Goal: Information Seeking & Learning: Learn about a topic

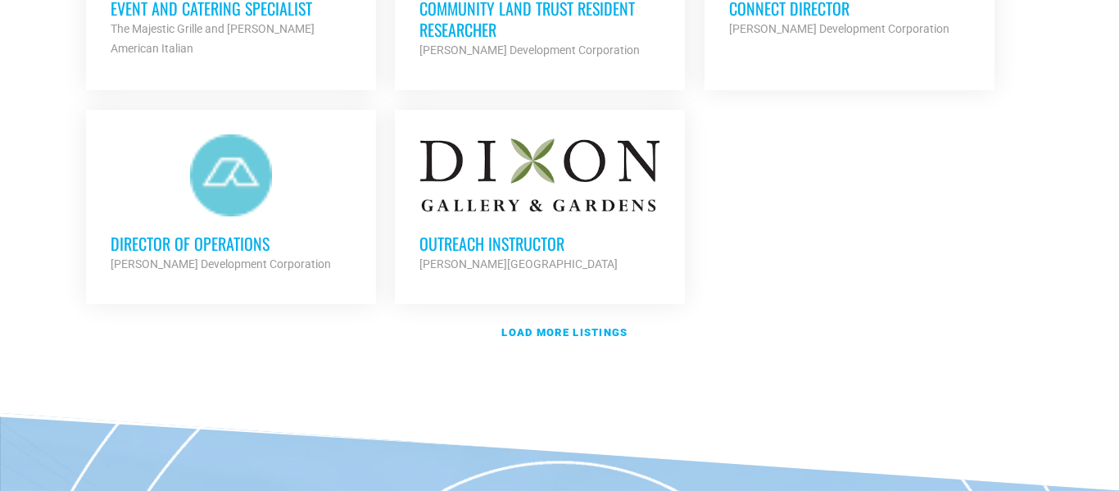
scroll to position [2022, 0]
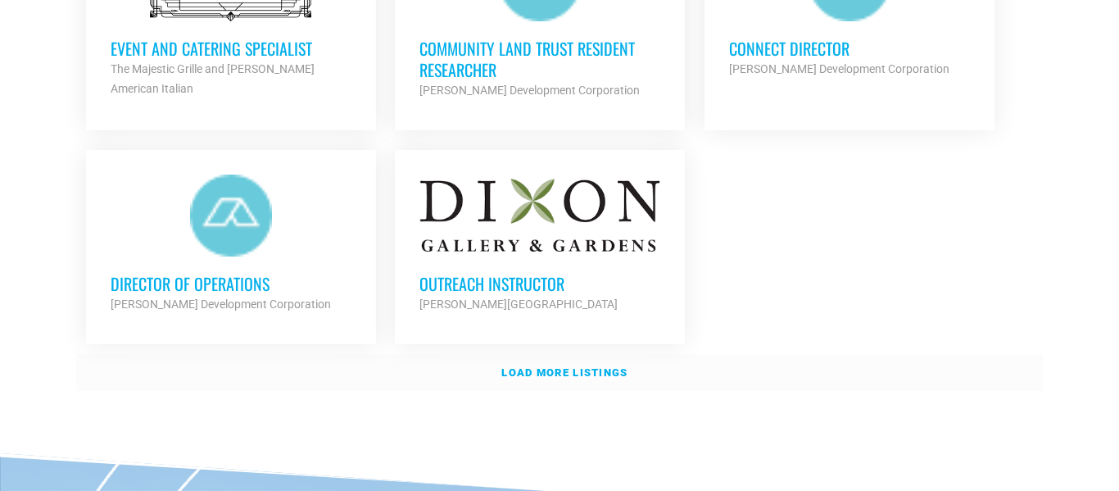
click at [611, 387] on link "Load more listings" at bounding box center [559, 373] width 967 height 38
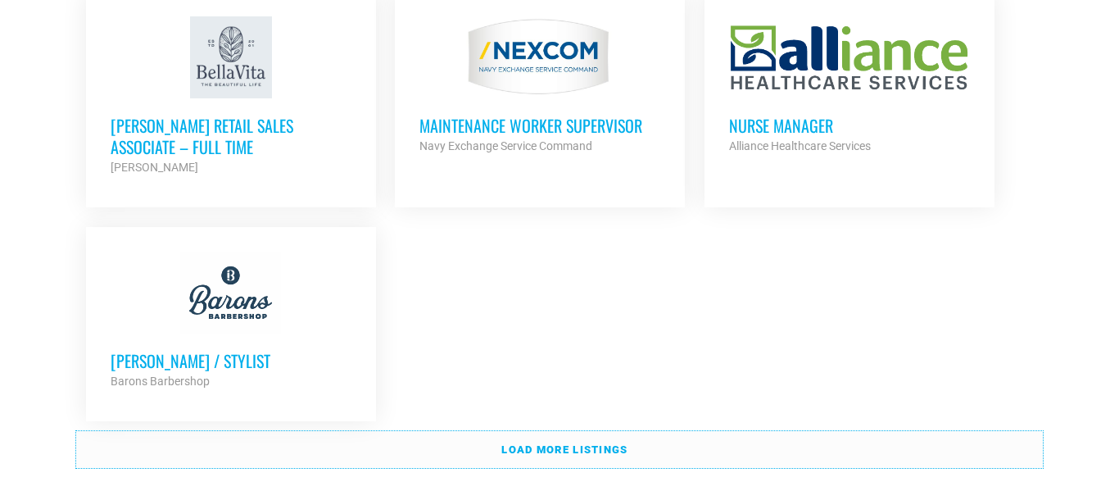
scroll to position [3647, 0]
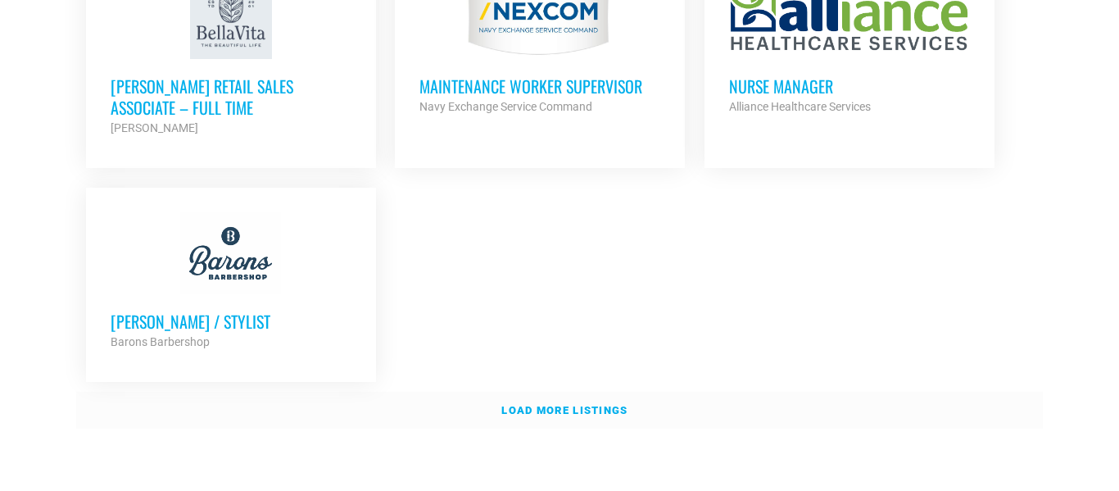
click at [609, 405] on strong "Load more listings" at bounding box center [564, 410] width 126 height 12
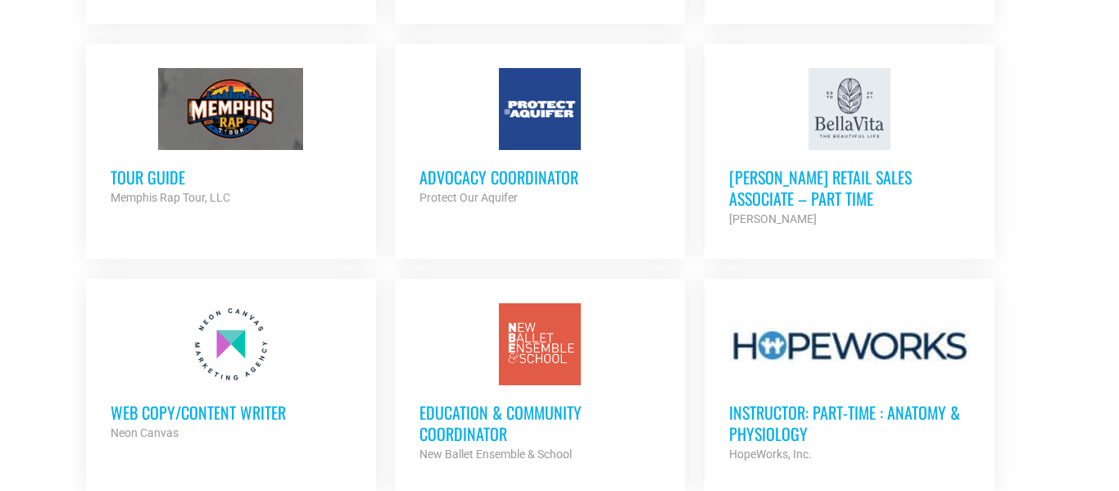
scroll to position [1415, 0]
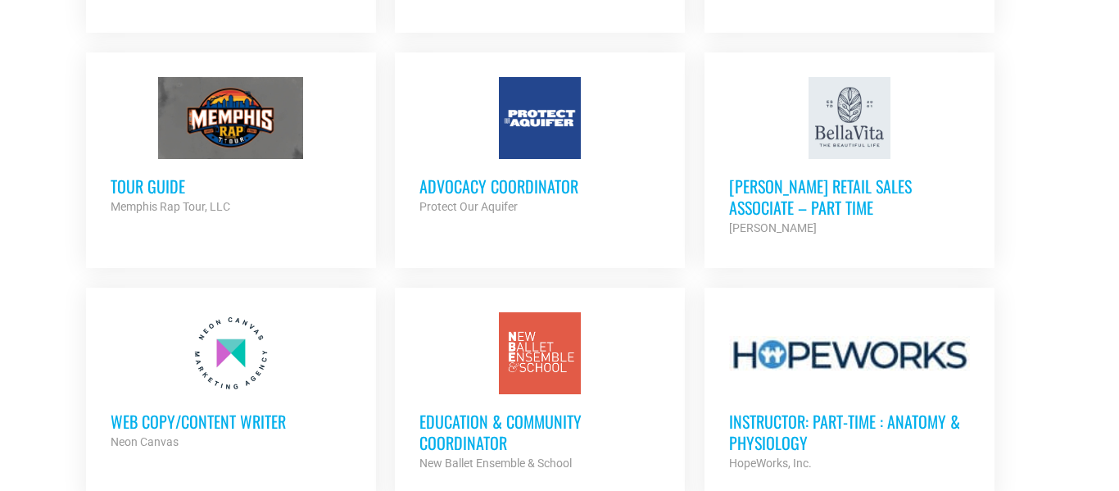
click at [137, 183] on h3 "Tour Guide" at bounding box center [231, 185] width 241 height 21
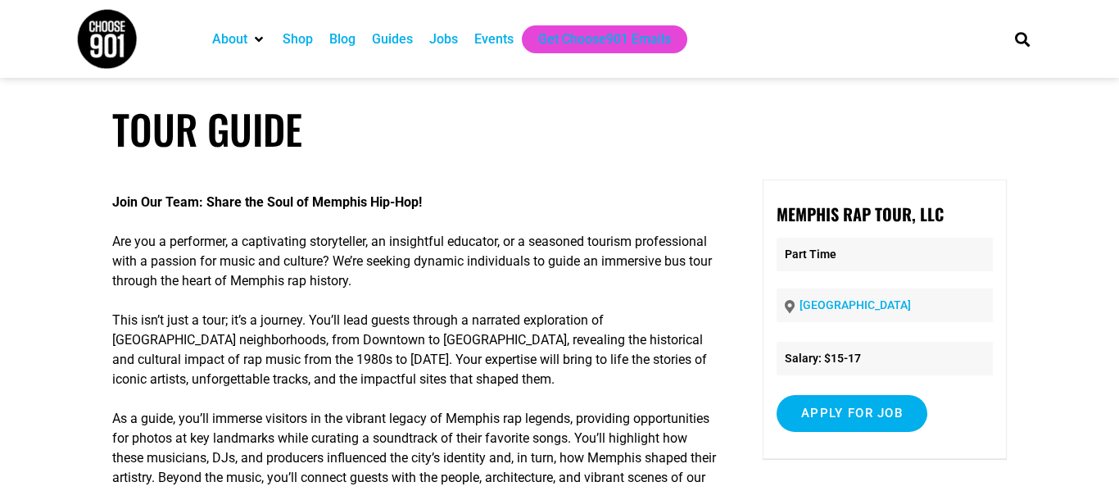
click at [440, 38] on div "Jobs" at bounding box center [443, 39] width 29 height 20
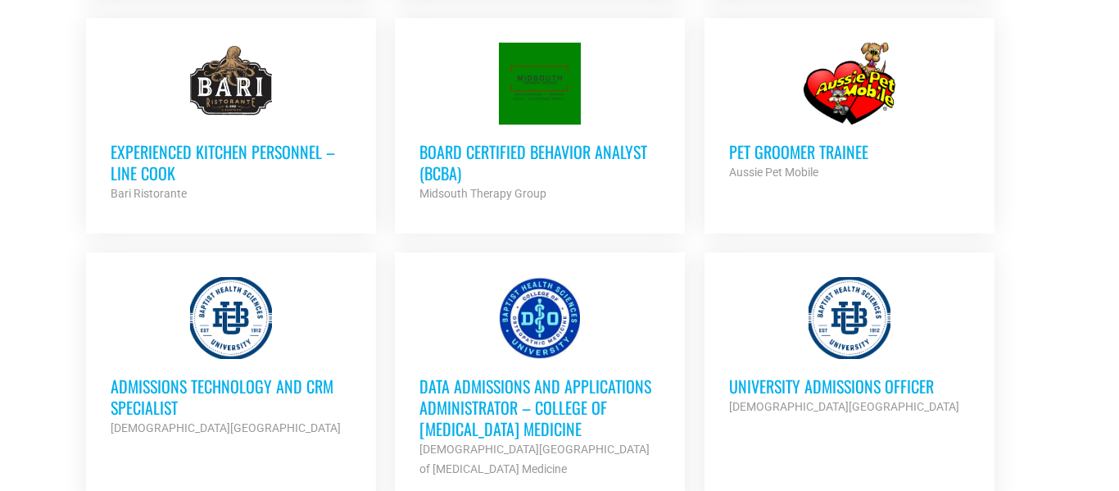
scroll to position [2640, 0]
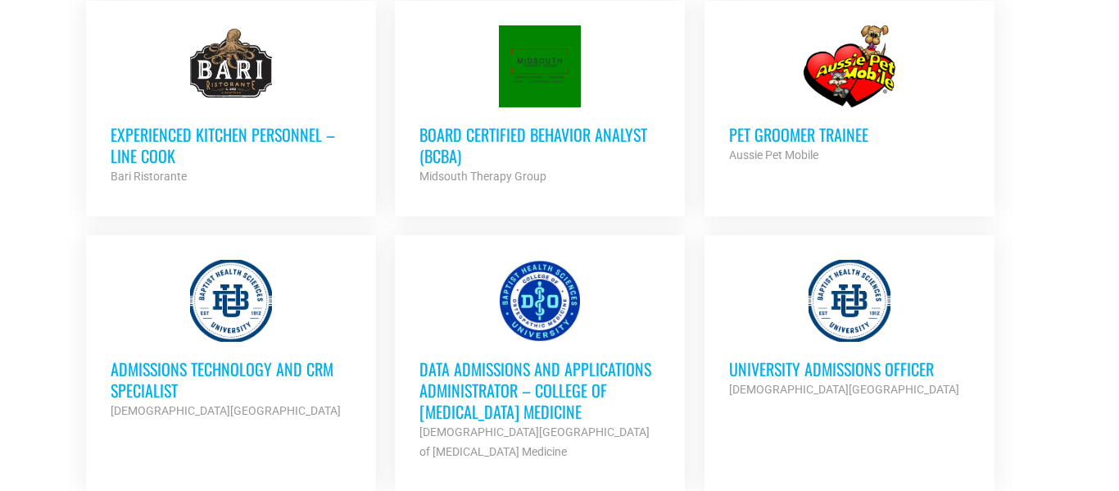
click at [763, 129] on h3 "Pet Groomer Trainee" at bounding box center [849, 134] width 241 height 21
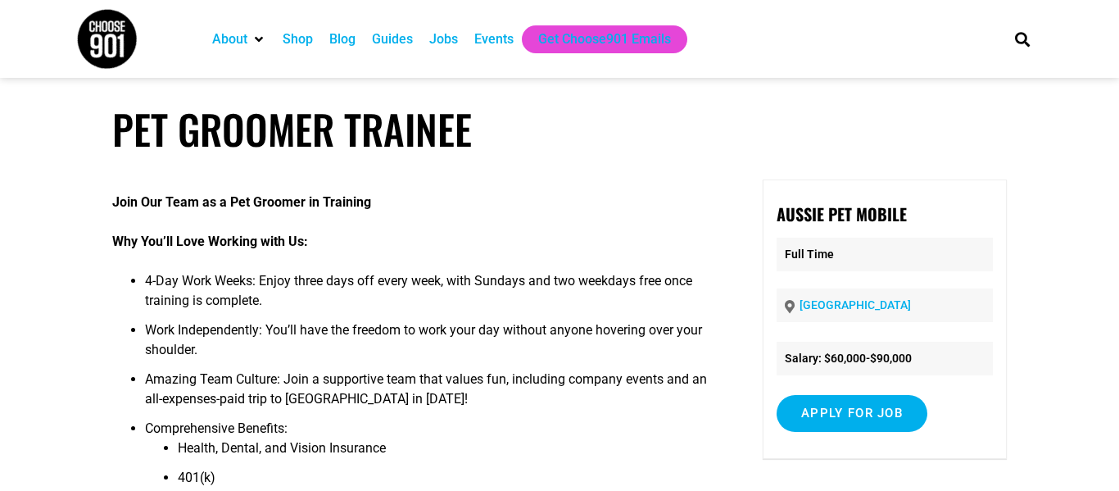
click at [763, 129] on h1 "Pet Groomer Trainee" at bounding box center [559, 129] width 895 height 48
